Goal: Information Seeking & Learning: Find specific fact

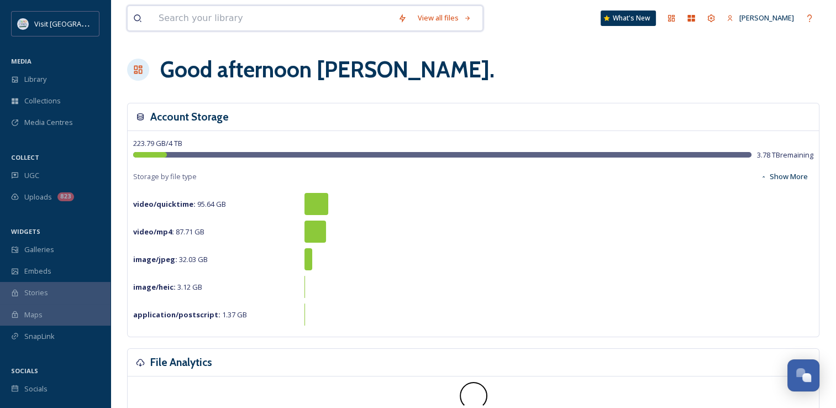
click at [176, 29] on input at bounding box center [272, 18] width 239 height 24
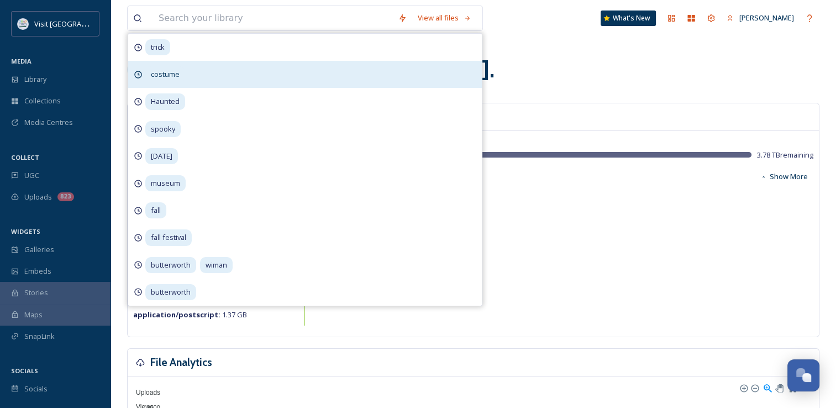
click at [191, 73] on div "costume" at bounding box center [305, 74] width 354 height 27
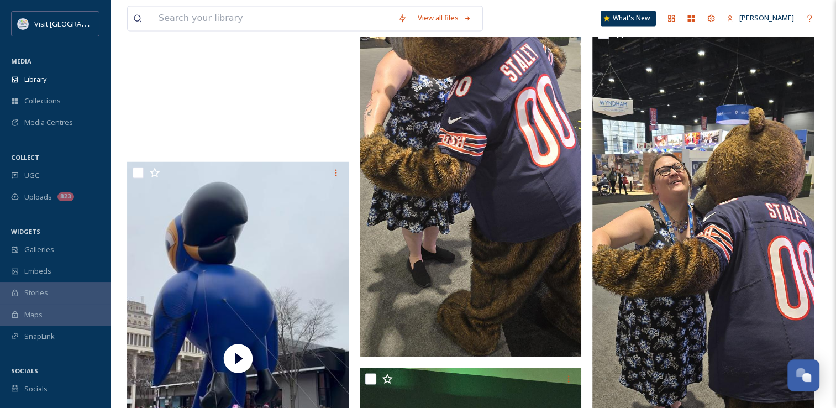
scroll to position [1815, 0]
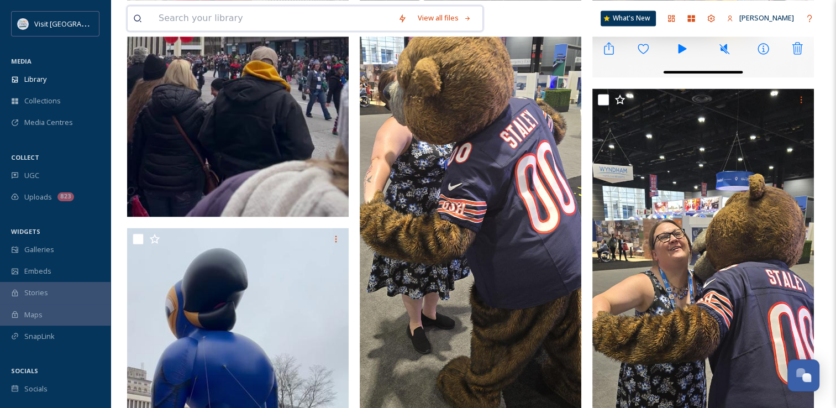
click at [230, 30] on input at bounding box center [272, 18] width 239 height 24
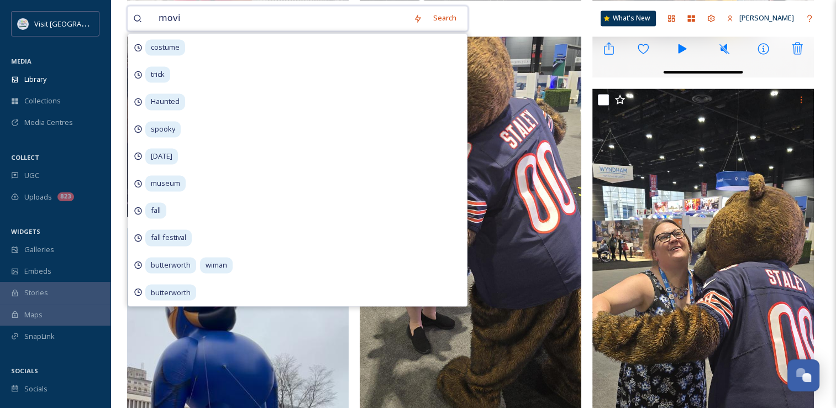
type input "movie"
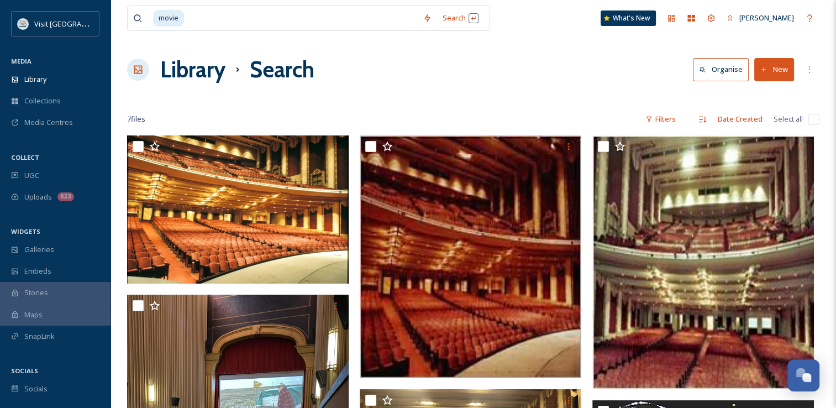
click at [546, 76] on div "Library Search Organise New" at bounding box center [473, 69] width 692 height 33
click at [334, 25] on input at bounding box center [301, 18] width 232 height 24
